Goal: Task Accomplishment & Management: Complete application form

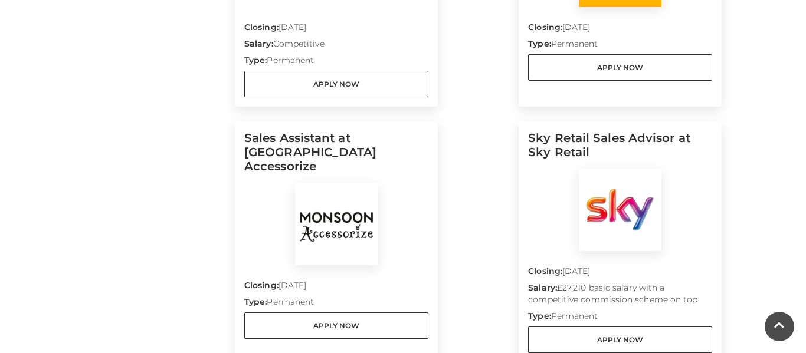
scroll to position [522, 0]
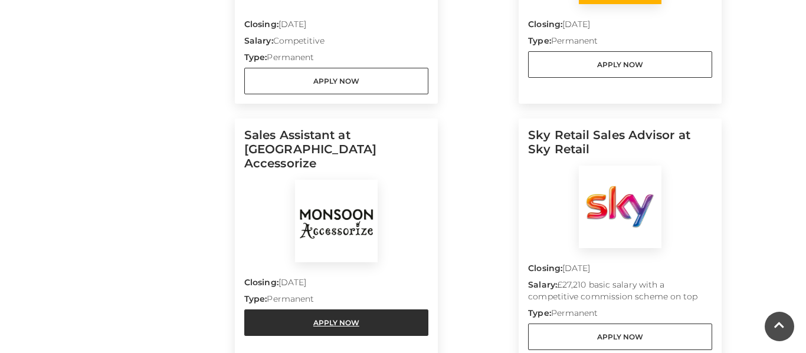
click at [330, 313] on link "Apply Now" at bounding box center [336, 323] width 184 height 27
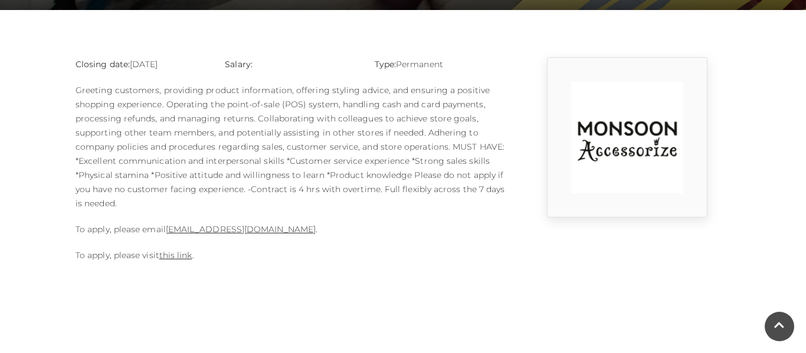
scroll to position [284, 0]
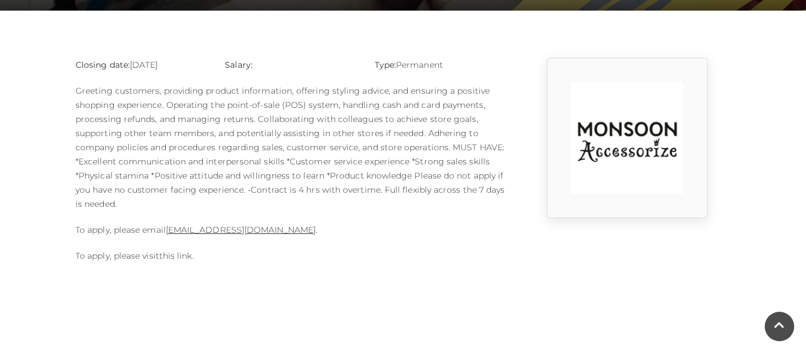
click at [175, 254] on link "this link" at bounding box center [175, 256] width 33 height 11
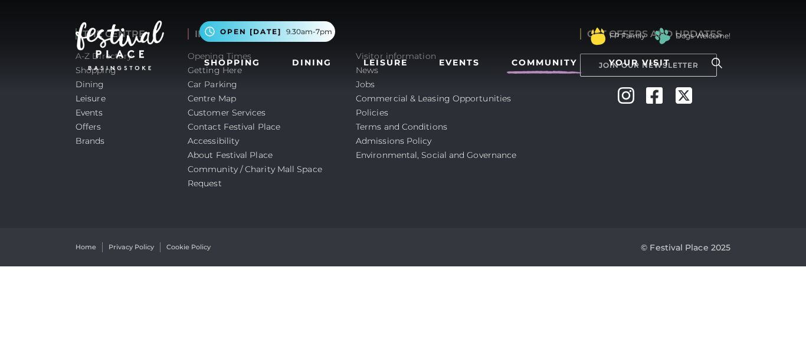
click at [551, 71] on link "Community" at bounding box center [544, 63] width 75 height 22
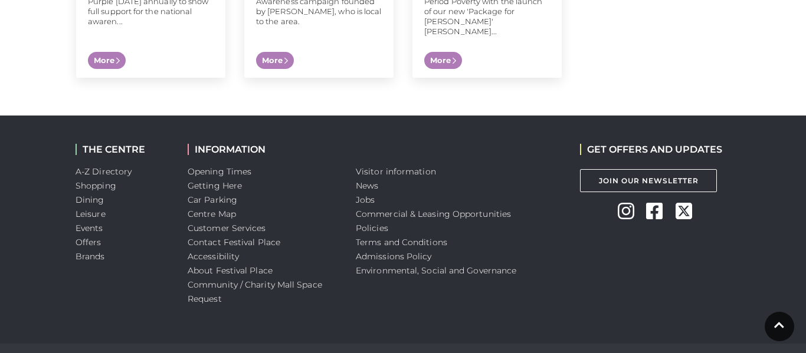
scroll to position [1396, 0]
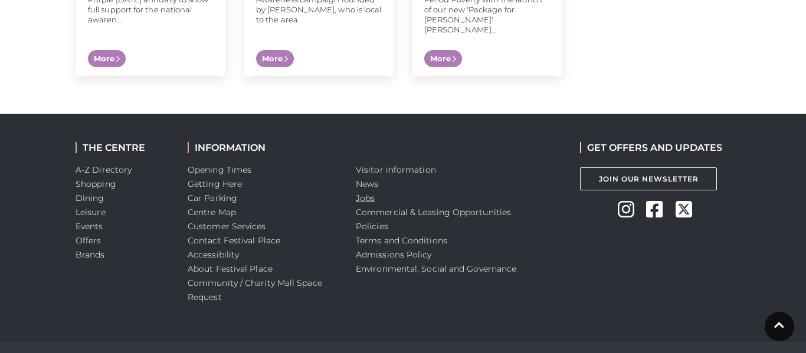
click at [359, 193] on link "Jobs" at bounding box center [365, 198] width 19 height 11
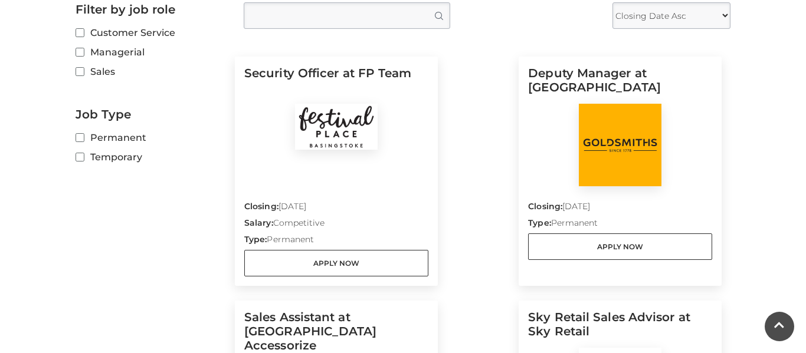
scroll to position [343, 0]
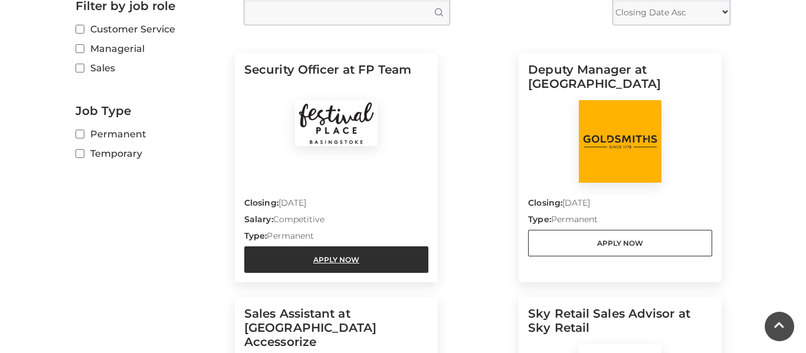
click at [328, 254] on link "Apply Now" at bounding box center [336, 260] width 184 height 27
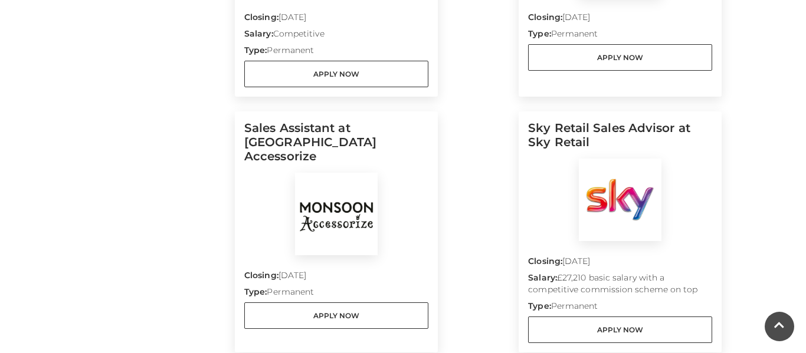
scroll to position [528, 0]
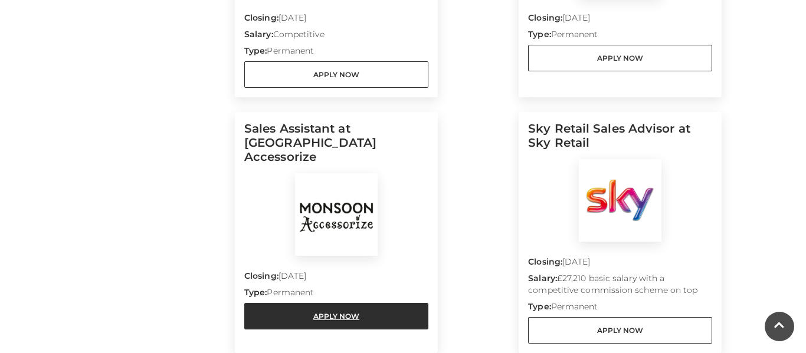
click at [314, 303] on link "Apply Now" at bounding box center [336, 316] width 184 height 27
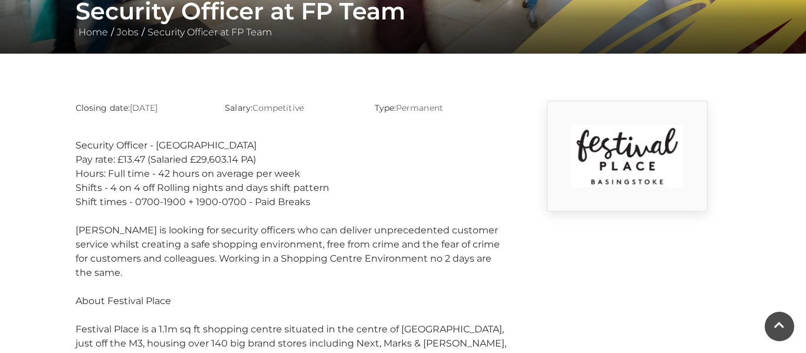
scroll to position [240, 0]
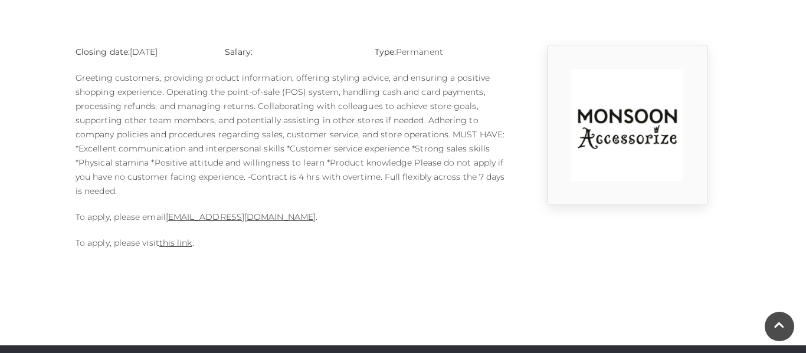
scroll to position [305, 0]
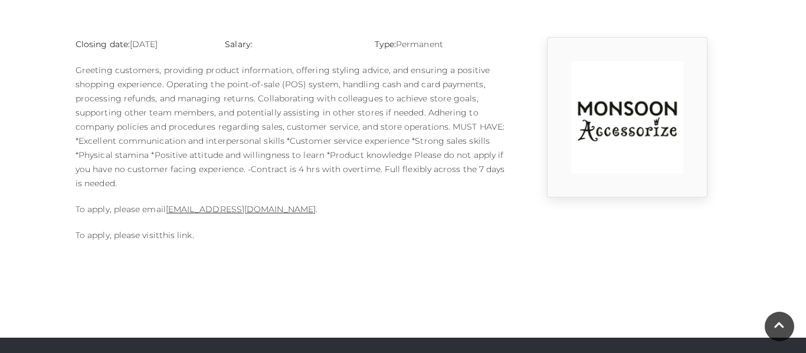
click at [169, 235] on link "this link" at bounding box center [175, 235] width 33 height 11
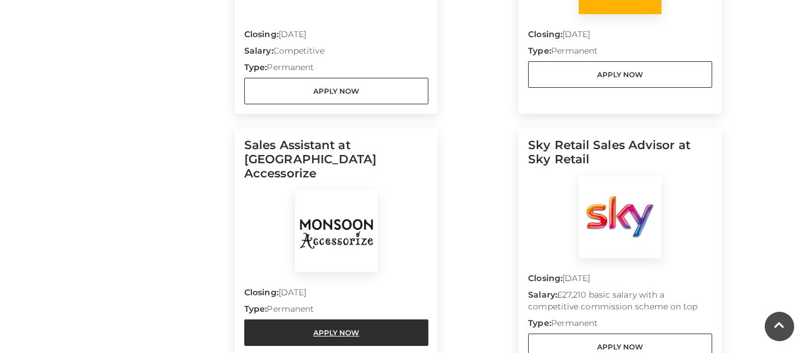
scroll to position [513, 0]
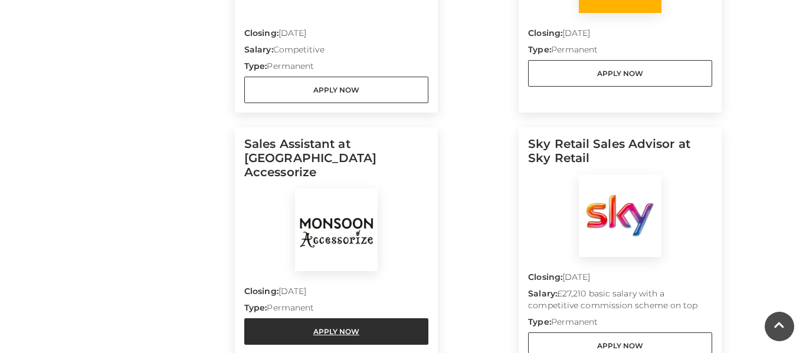
click at [344, 323] on link "Apply Now" at bounding box center [336, 331] width 184 height 27
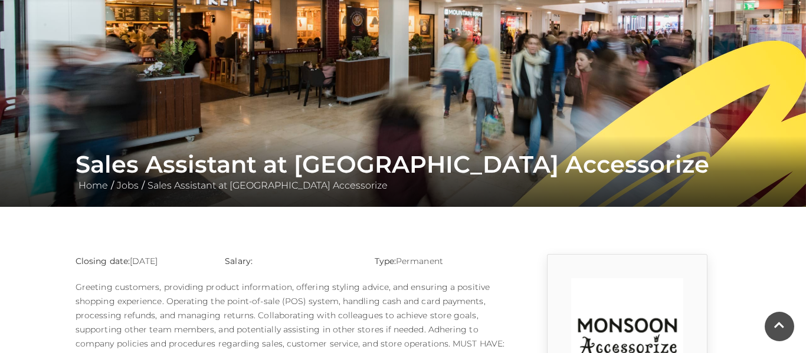
scroll to position [199, 0]
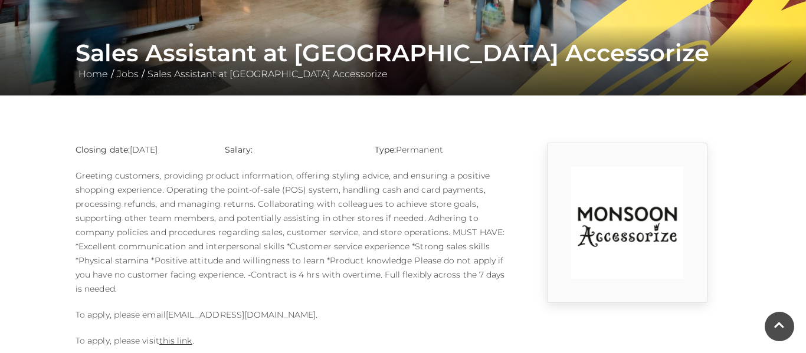
click at [217, 312] on link "1124m@monsoonmail.rms-metro.com" at bounding box center [241, 315] width 150 height 11
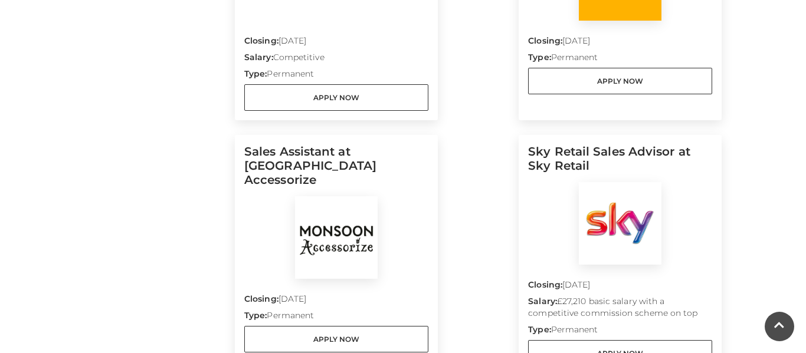
scroll to position [512, 0]
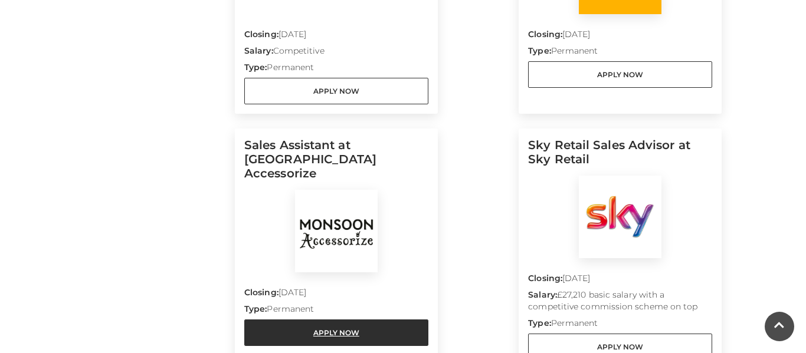
click at [358, 320] on link "Apply Now" at bounding box center [336, 333] width 184 height 27
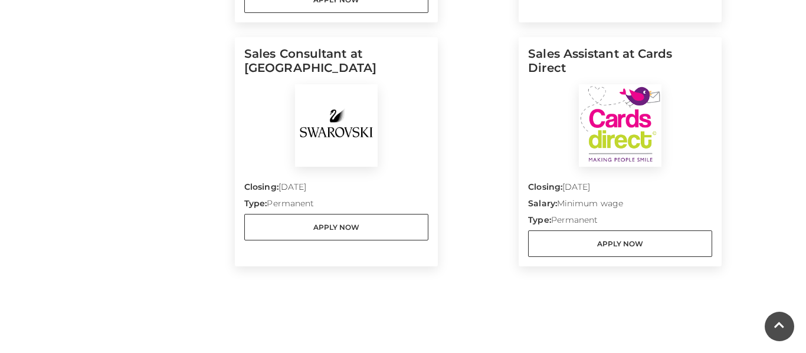
scroll to position [1376, 0]
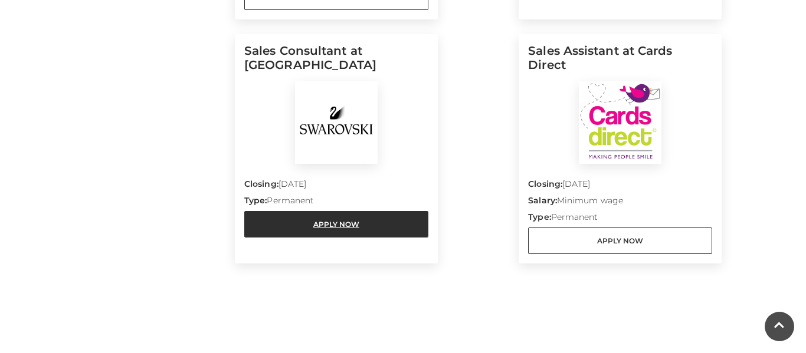
click at [379, 225] on link "Apply Now" at bounding box center [336, 224] width 184 height 27
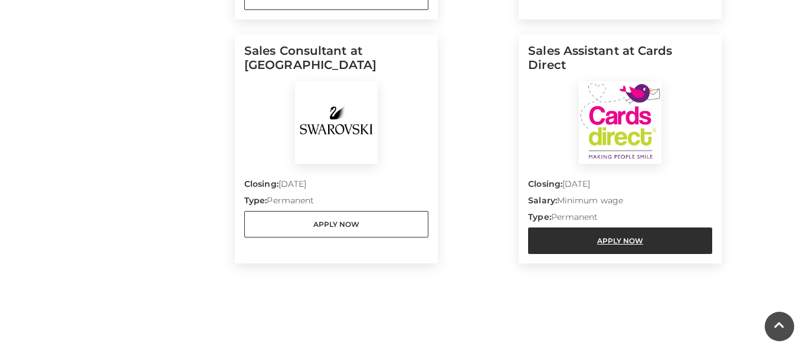
click at [591, 244] on link "Apply Now" at bounding box center [620, 241] width 184 height 27
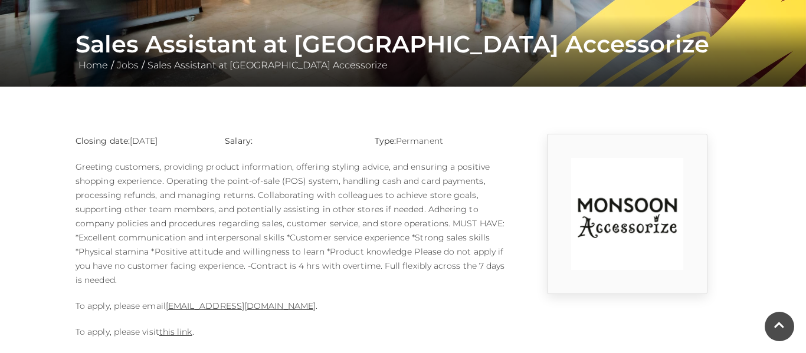
scroll to position [199, 0]
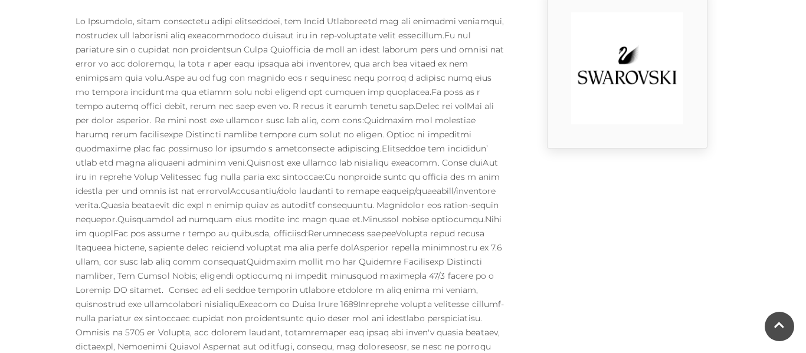
scroll to position [349, 0]
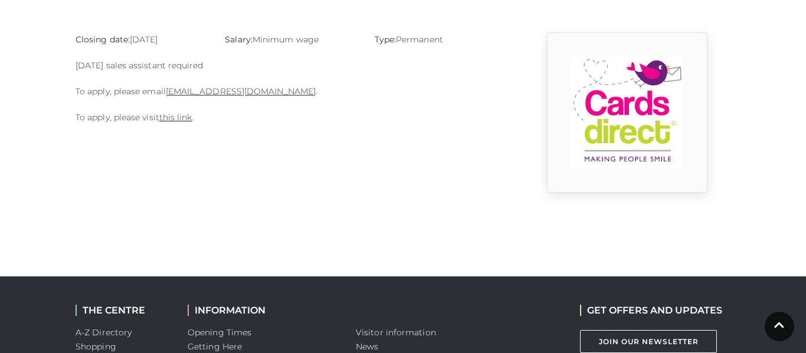
scroll to position [308, 0]
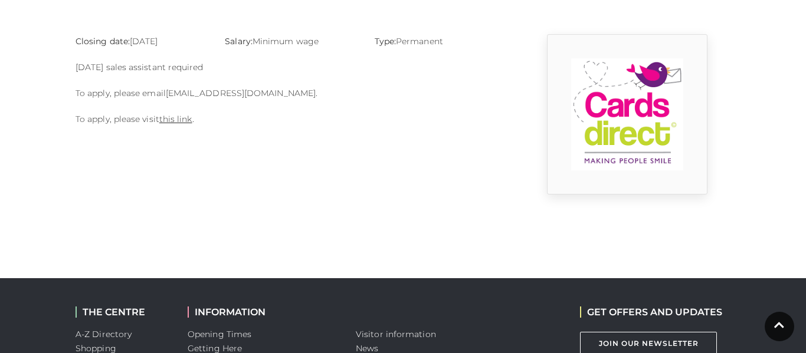
click at [219, 93] on link "basingstoke@cardsdirect.co.uk" at bounding box center [241, 93] width 150 height 11
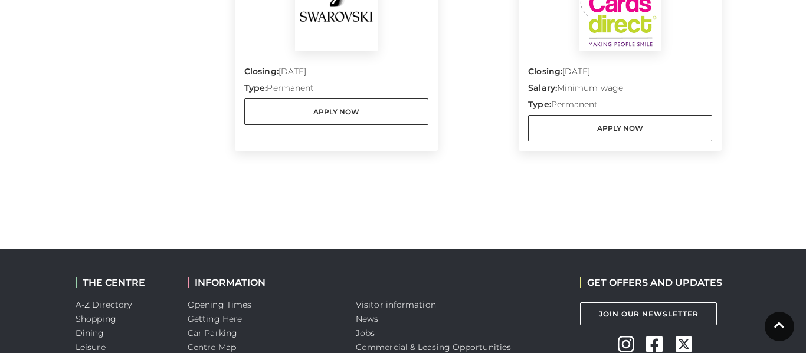
scroll to position [1497, 0]
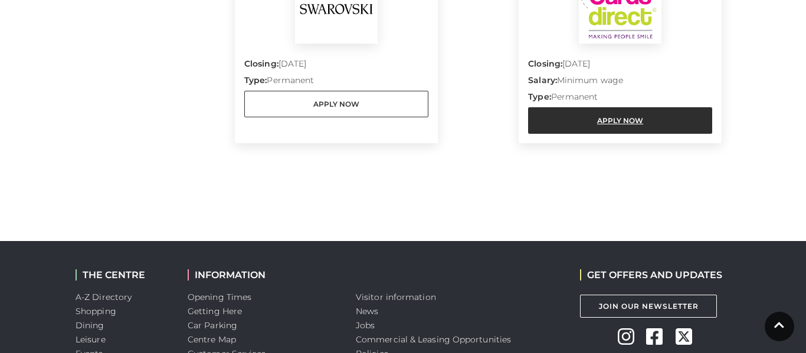
click at [610, 117] on link "Apply Now" at bounding box center [620, 120] width 184 height 27
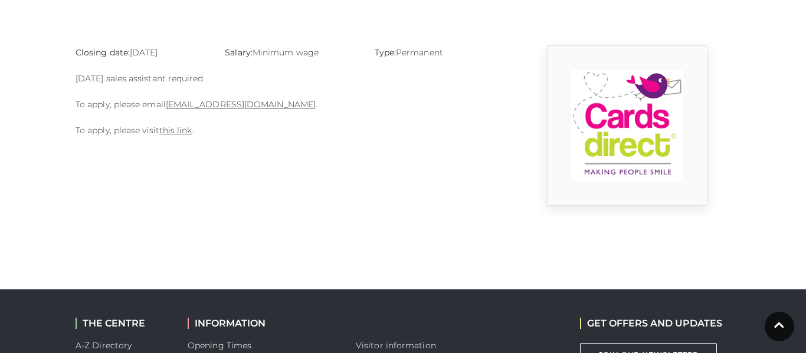
scroll to position [297, 0]
